Goal: Task Accomplishment & Management: Manage account settings

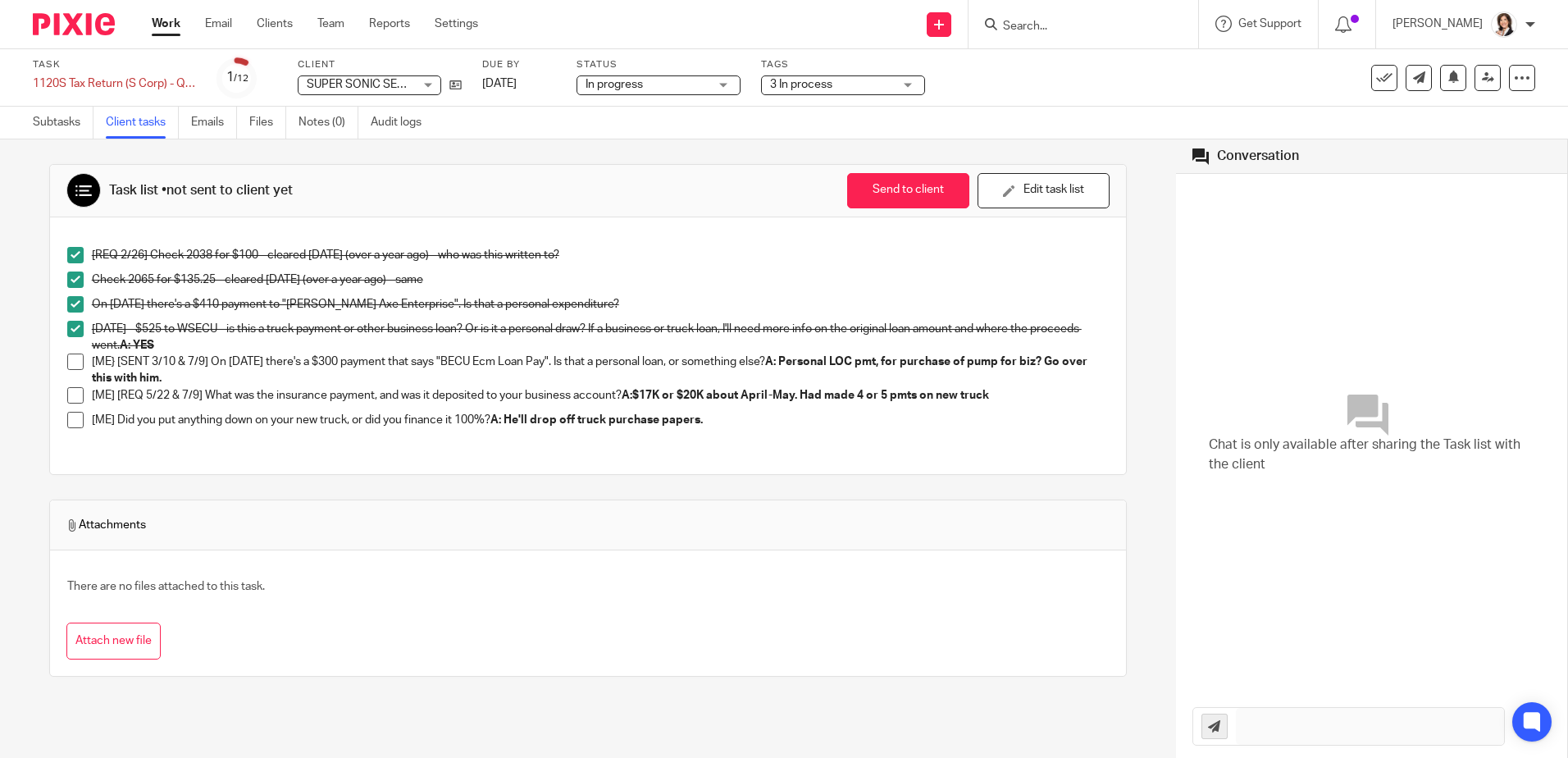
click at [1014, 25] on input "Search" at bounding box center [1075, 27] width 147 height 15
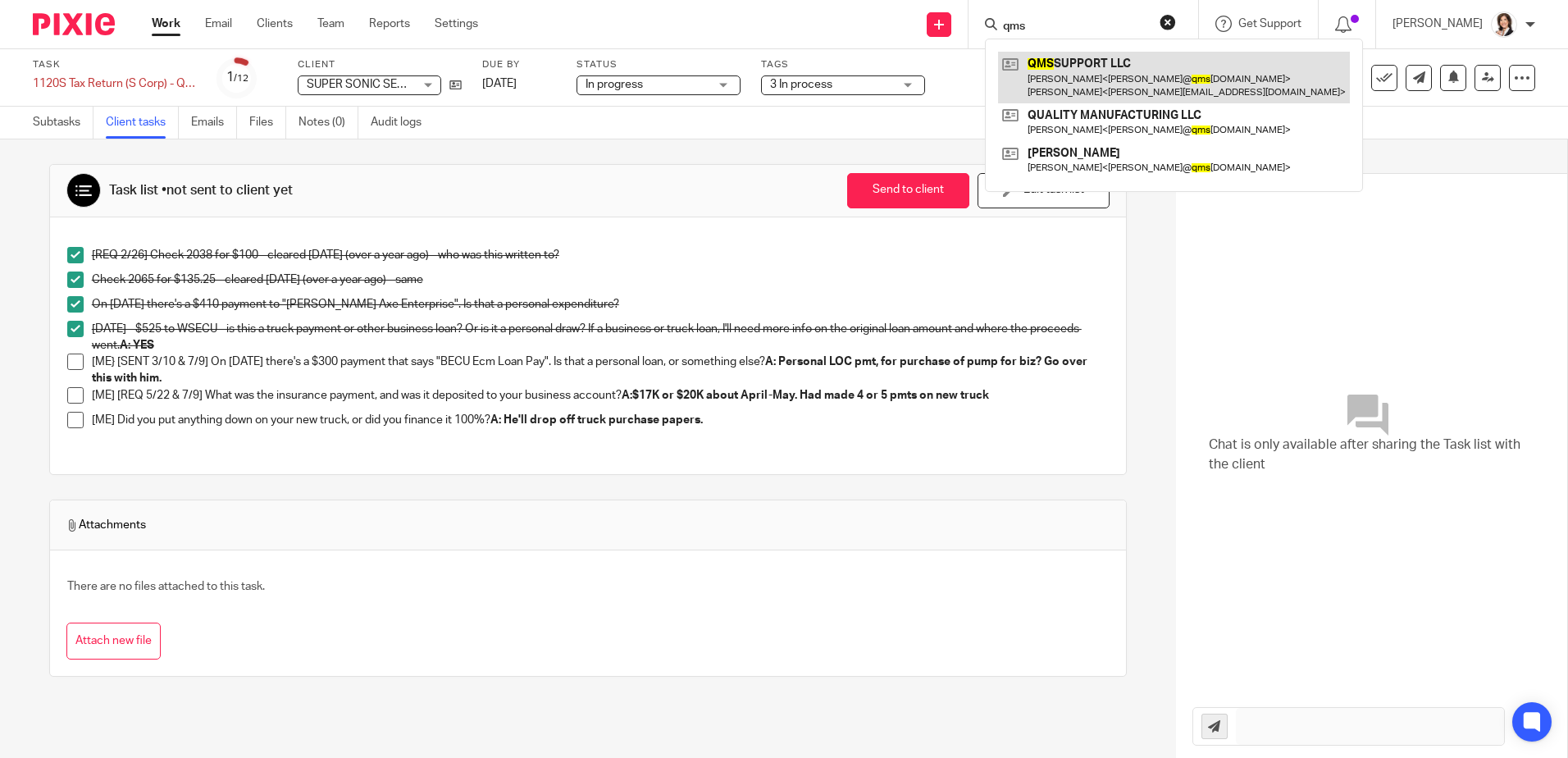
type input "qms"
click at [1073, 76] on link at bounding box center [1174, 78] width 352 height 51
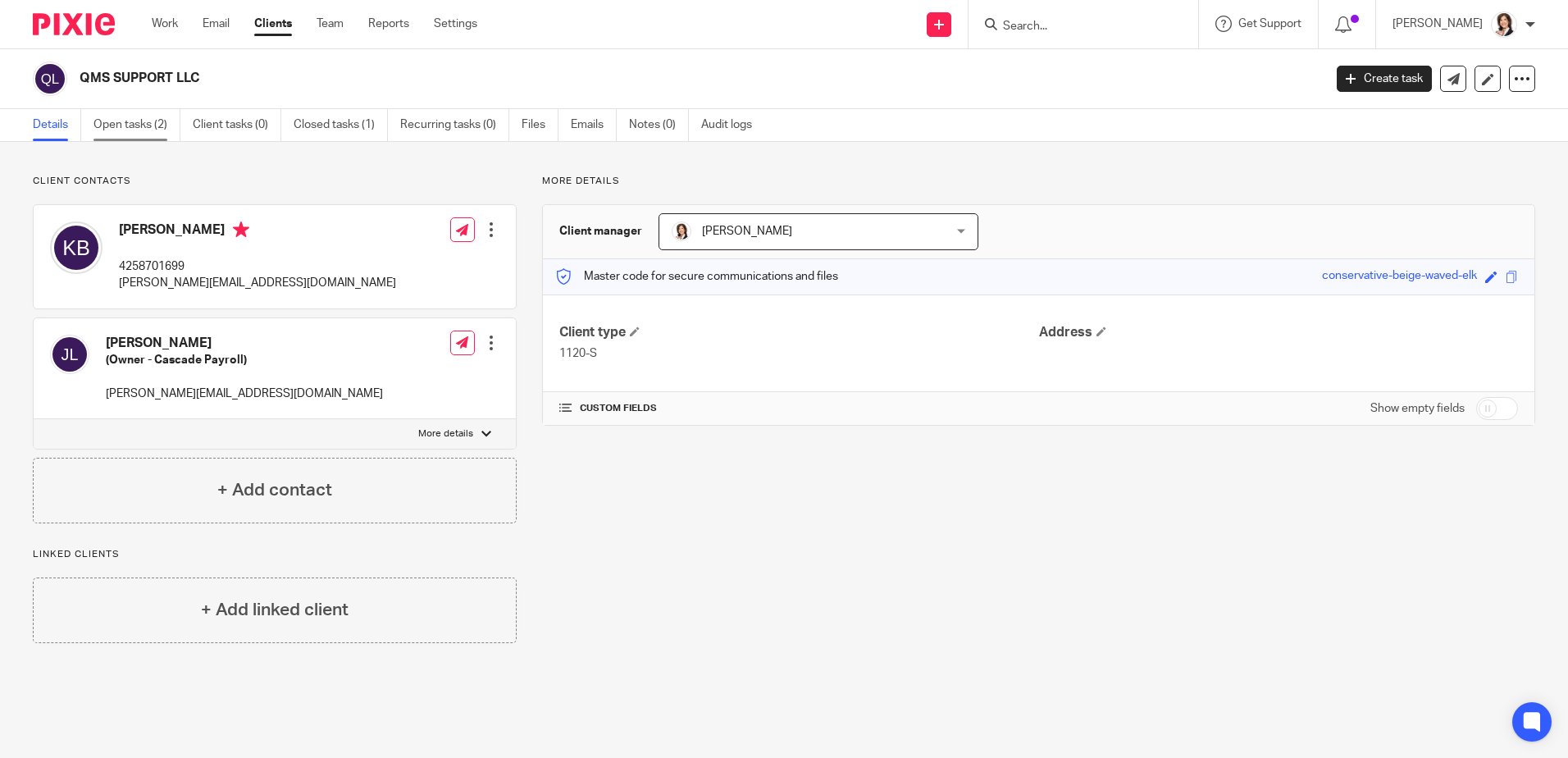
click at [112, 127] on link "Open tasks (2)" at bounding box center [137, 125] width 87 height 32
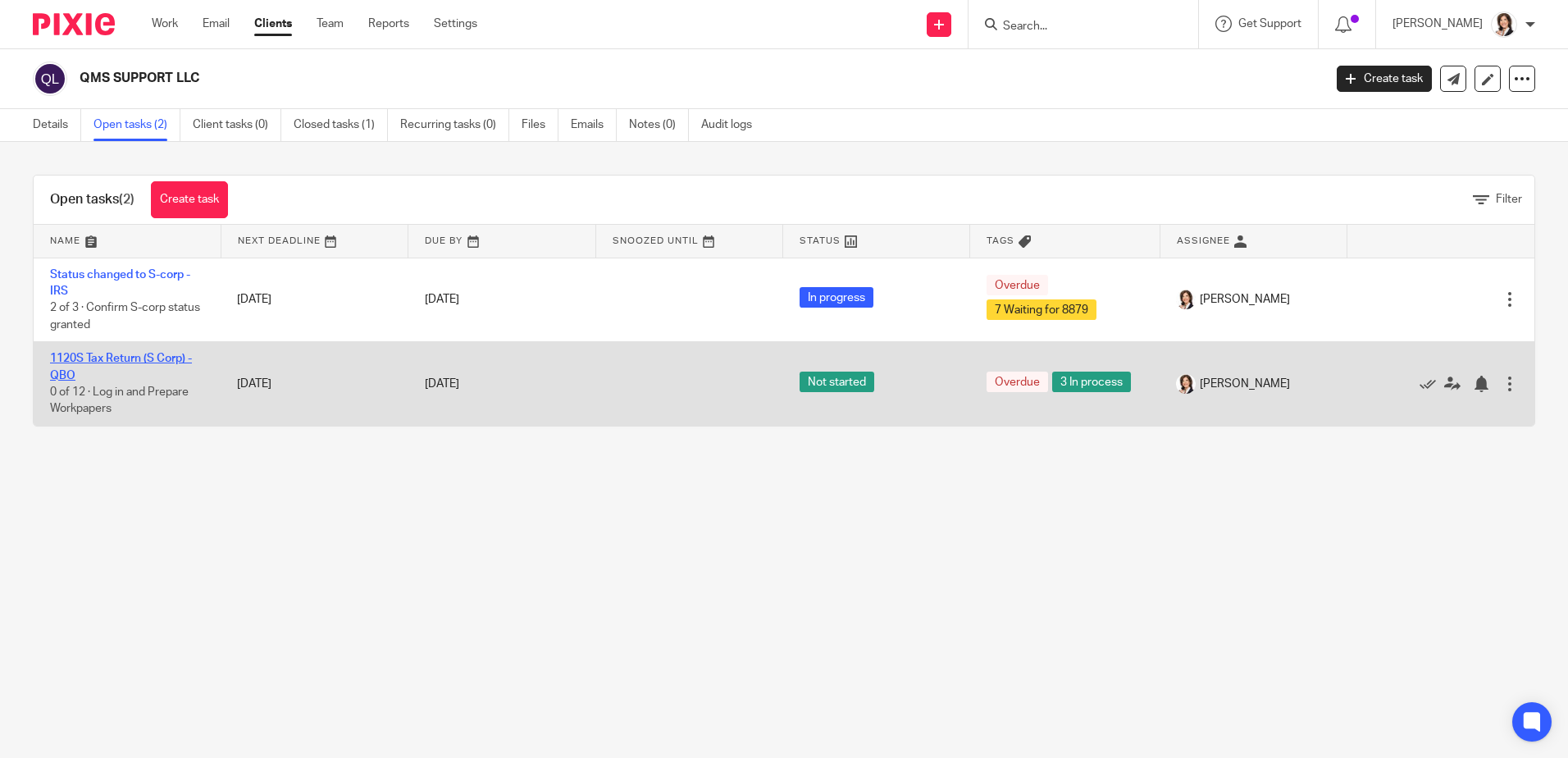
click at [153, 355] on link "1120S Tax Return (S Corp) - QBO" at bounding box center [121, 366] width 142 height 27
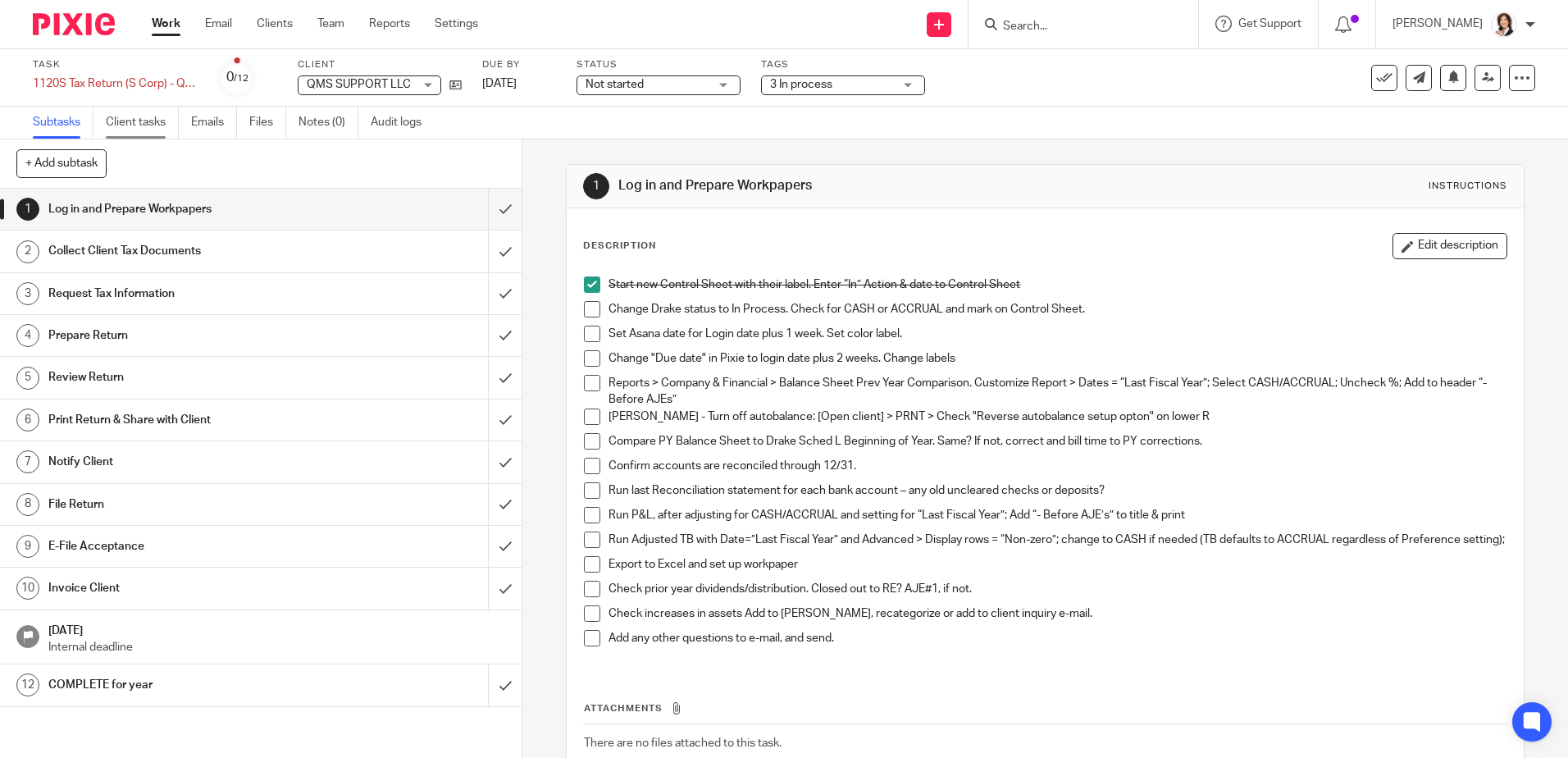
click at [151, 126] on link "Client tasks" at bounding box center [142, 123] width 73 height 32
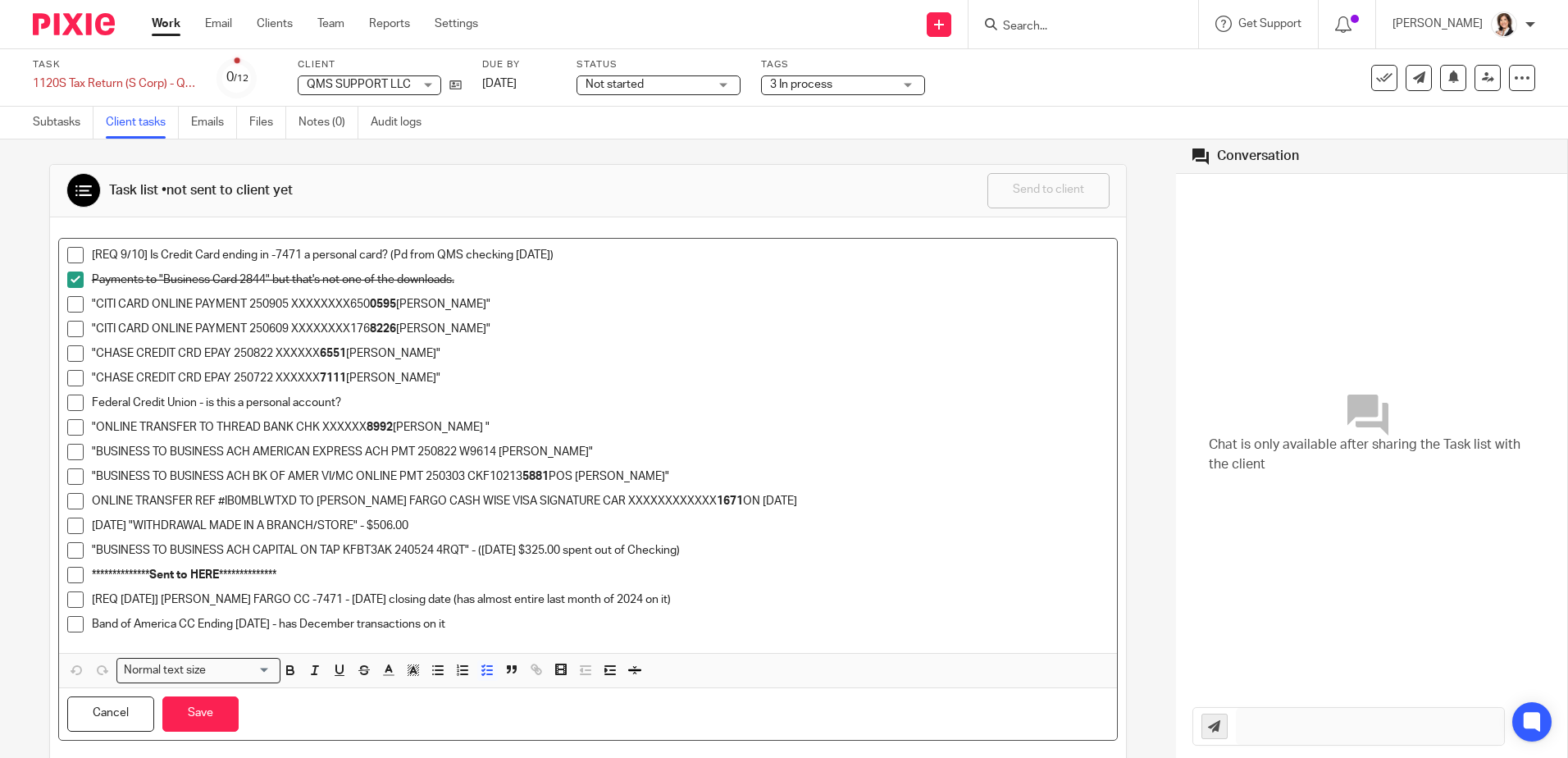
click at [71, 430] on span at bounding box center [75, 426] width 16 height 16
